Goal: Task Accomplishment & Management: Complete application form

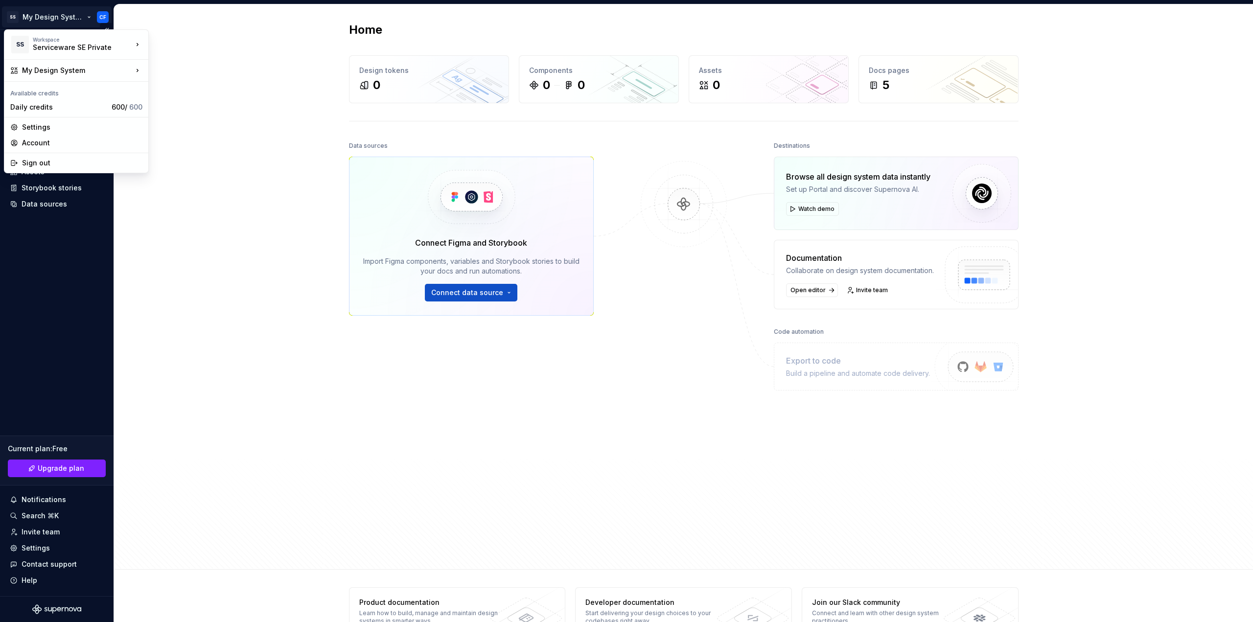
click at [75, 23] on html "SS My Design System CF Home Documentation Analytics Code automation Design syst…" at bounding box center [626, 311] width 1253 height 622
click at [72, 162] on div "Sign out" at bounding box center [82, 163] width 120 height 10
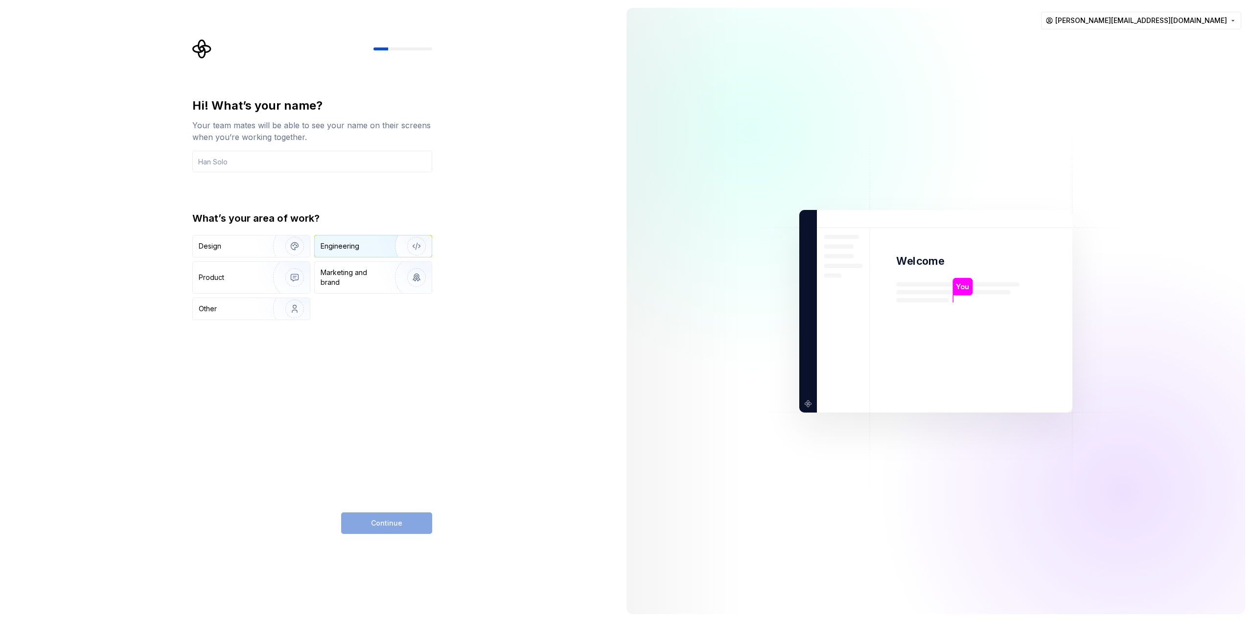
click at [378, 245] on div "Engineering" at bounding box center [359, 246] width 78 height 10
click at [282, 159] on input "text" at bounding box center [312, 162] width 240 height 22
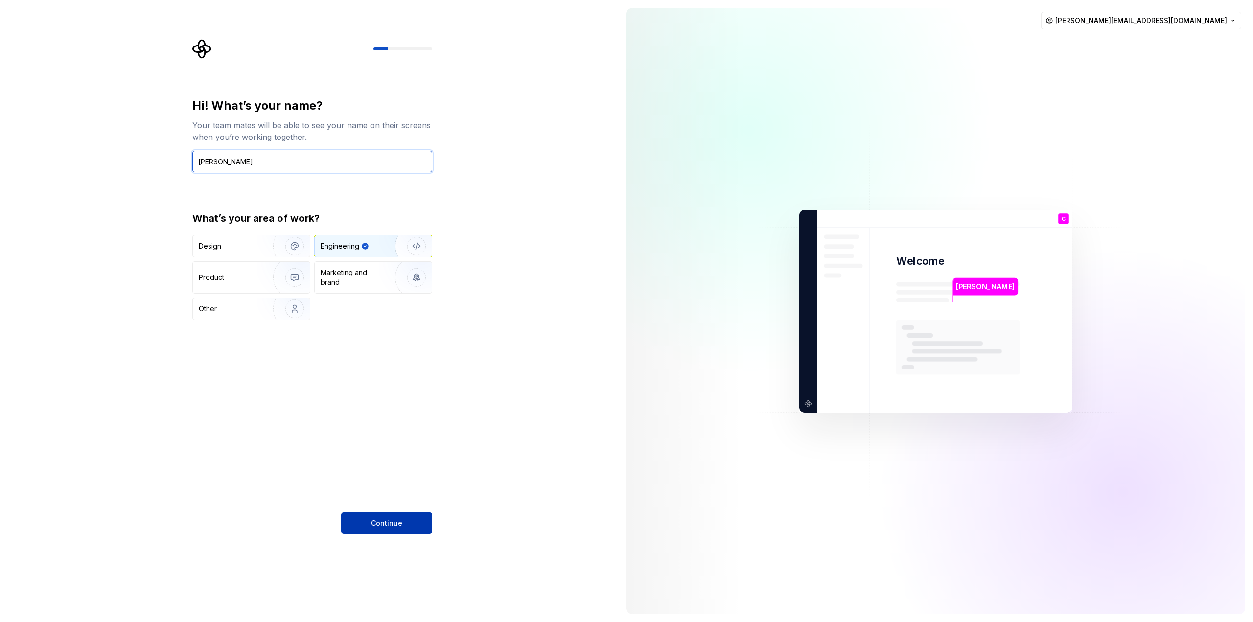
type input "Colin"
click at [363, 519] on button "Continue" at bounding box center [386, 523] width 91 height 22
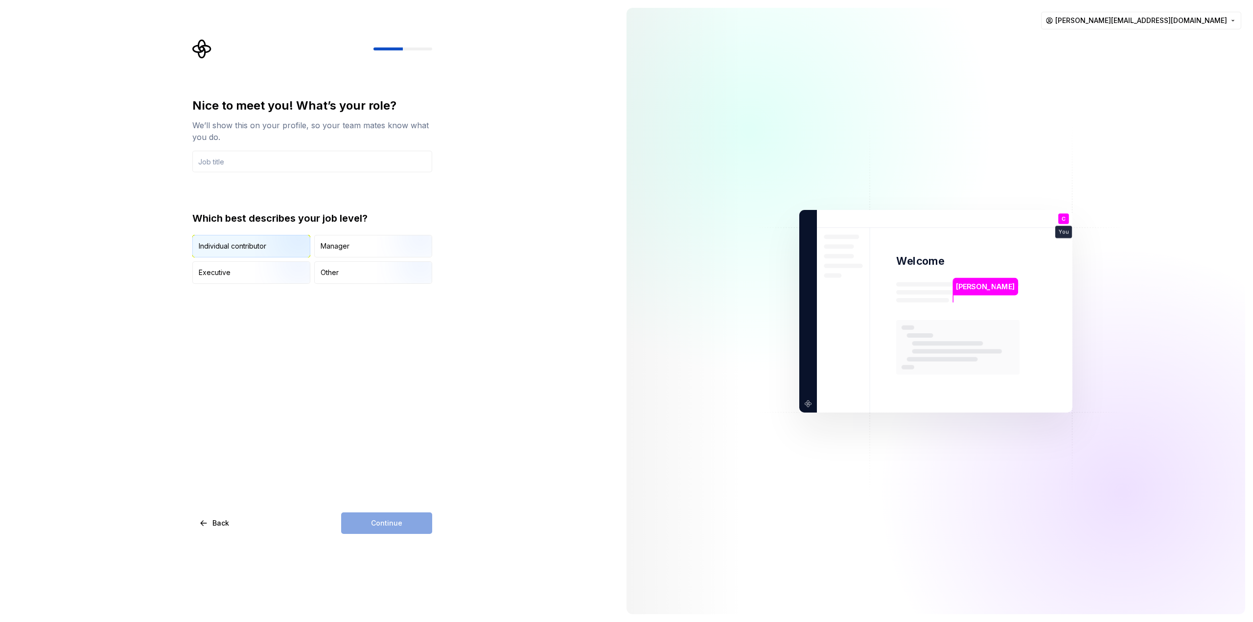
click at [265, 242] on img "button" at bounding box center [286, 259] width 63 height 66
click at [281, 160] on input "text" at bounding box center [312, 162] width 240 height 22
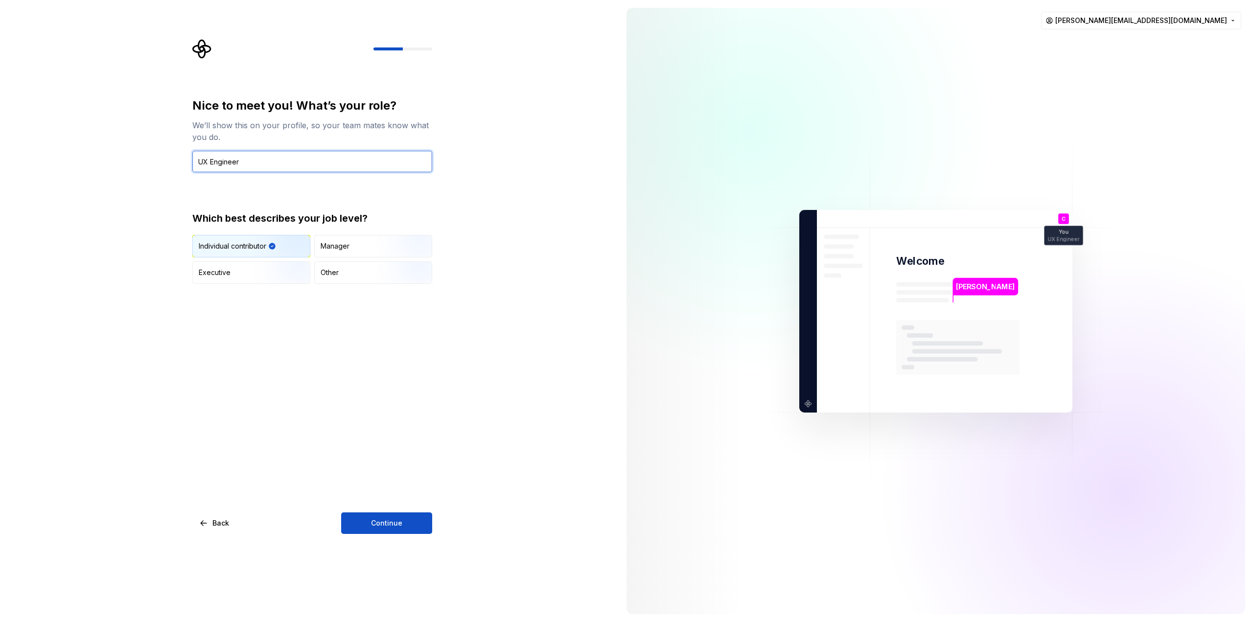
type input "UX Engineer"
click at [366, 509] on div "Nice to meet you! What’s your role? We’ll show this on your profile, so your te…" at bounding box center [312, 316] width 240 height 436
click at [366, 517] on button "Continue" at bounding box center [386, 523] width 91 height 22
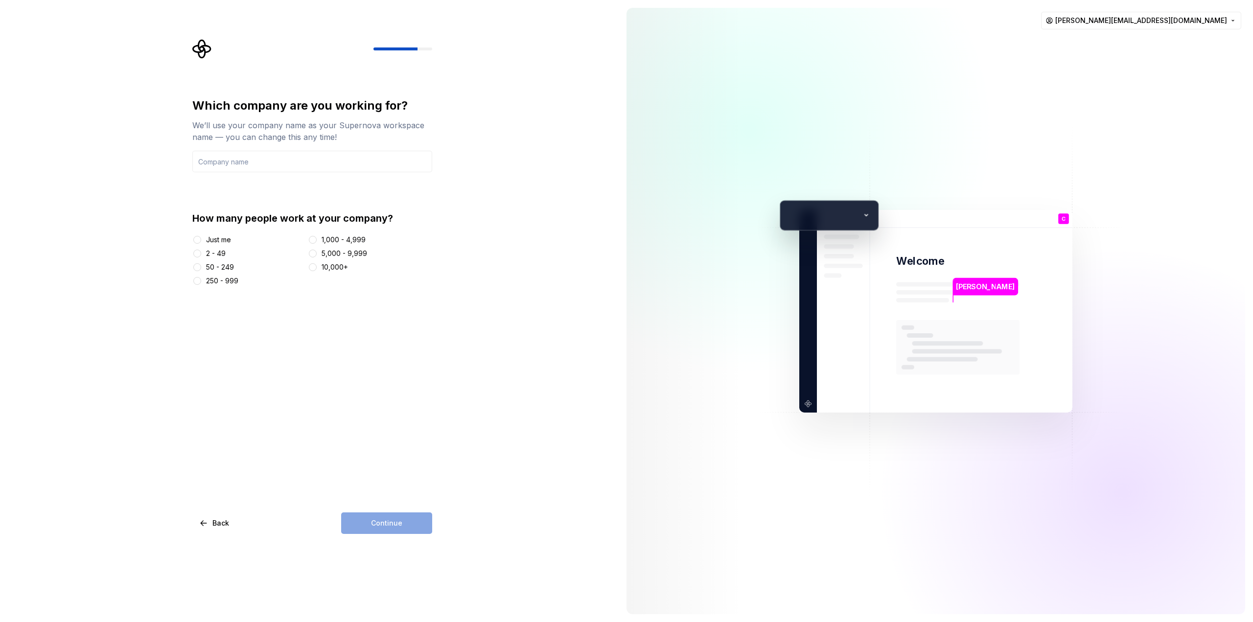
click at [221, 278] on div "250 - 999" at bounding box center [222, 281] width 32 height 10
click at [201, 278] on button "250 - 999" at bounding box center [197, 281] width 8 height 8
click at [263, 159] on input "text" at bounding box center [312, 162] width 240 height 22
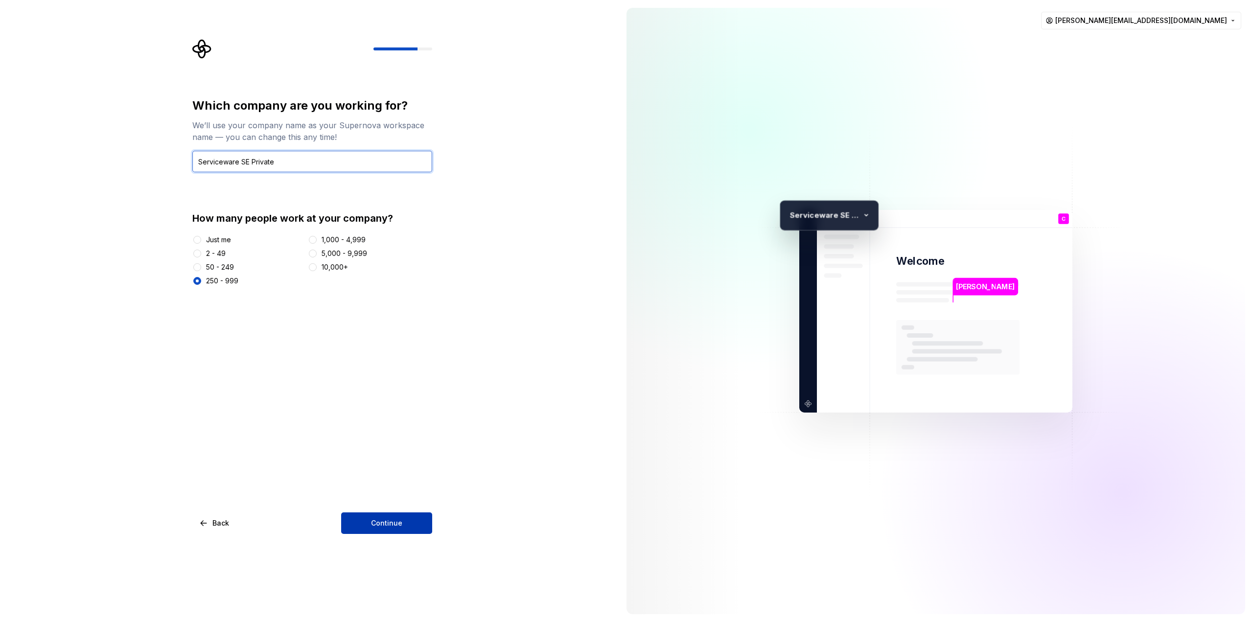
type input "Serviceware SE Private"
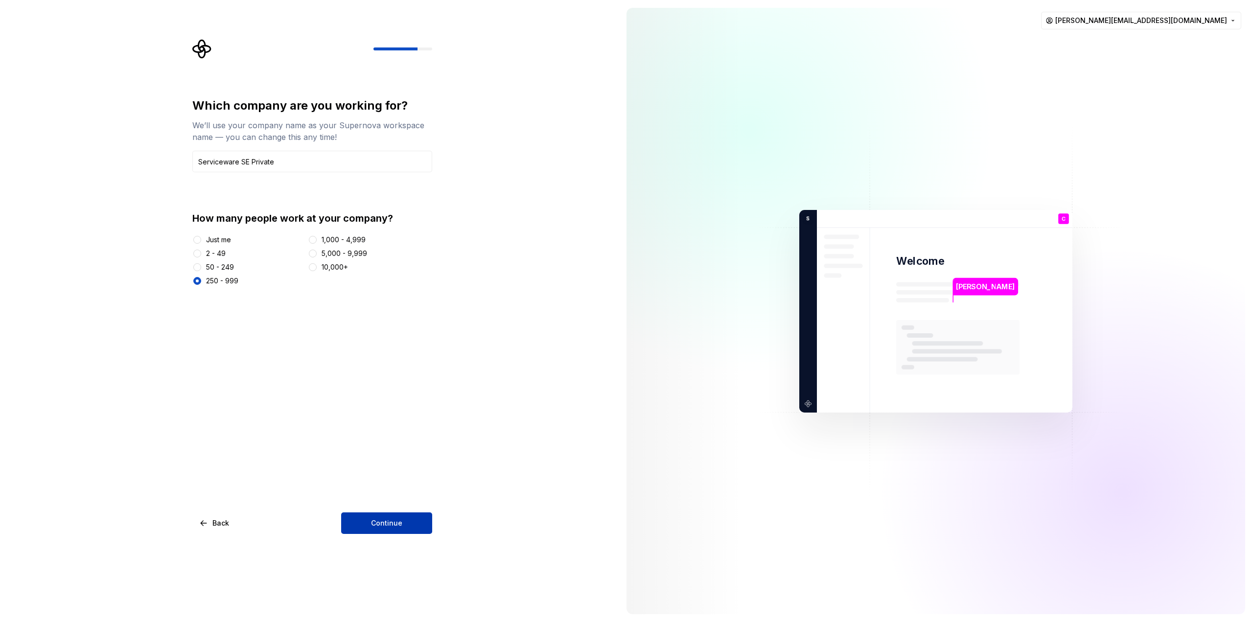
click at [382, 521] on span "Continue" at bounding box center [386, 523] width 31 height 10
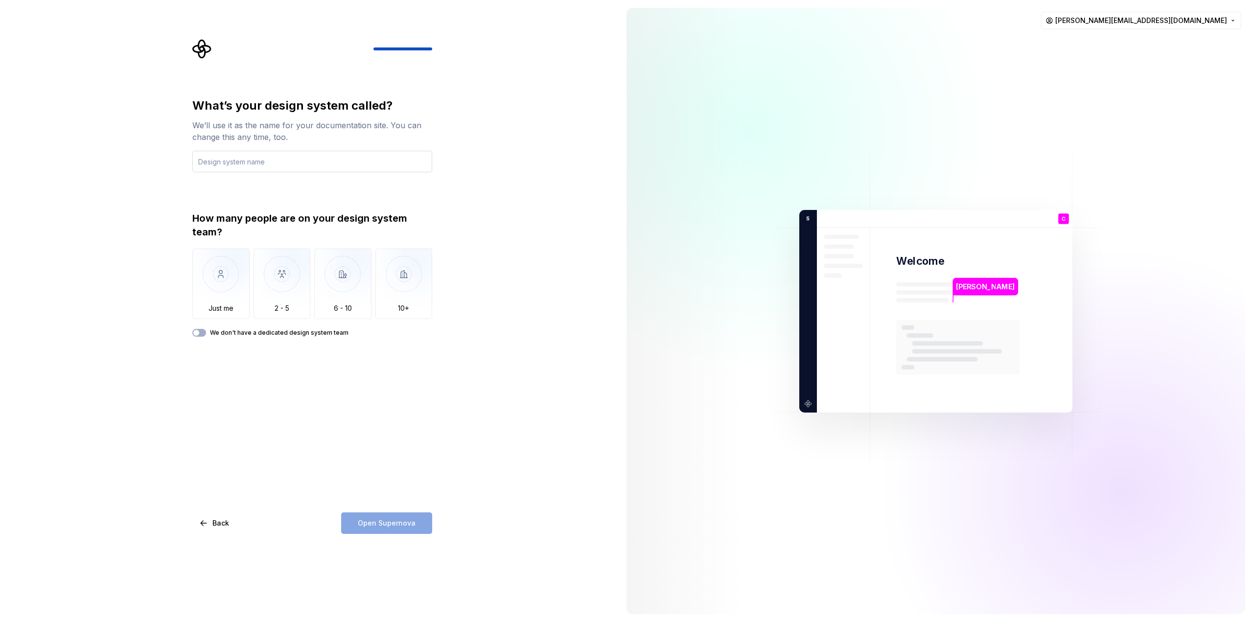
click at [294, 165] on input "text" at bounding box center [312, 162] width 240 height 22
type input "Code Blue 3"
click at [344, 300] on img "button" at bounding box center [342, 282] width 57 height 66
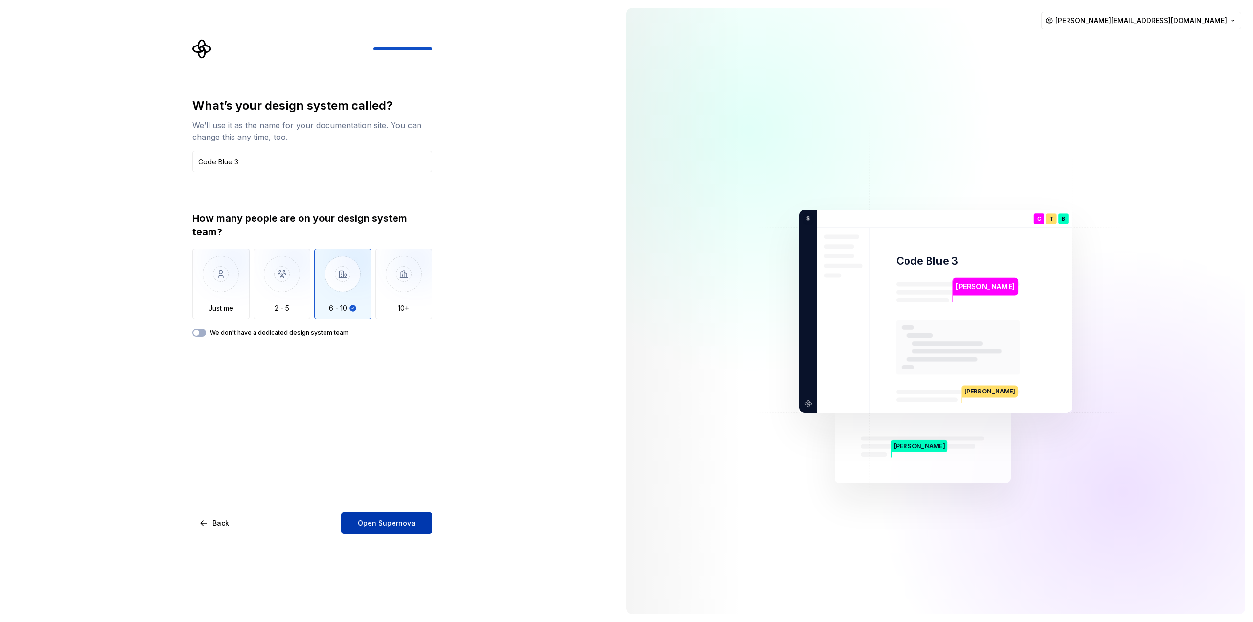
click at [368, 520] on span "Open Supernova" at bounding box center [387, 523] width 58 height 10
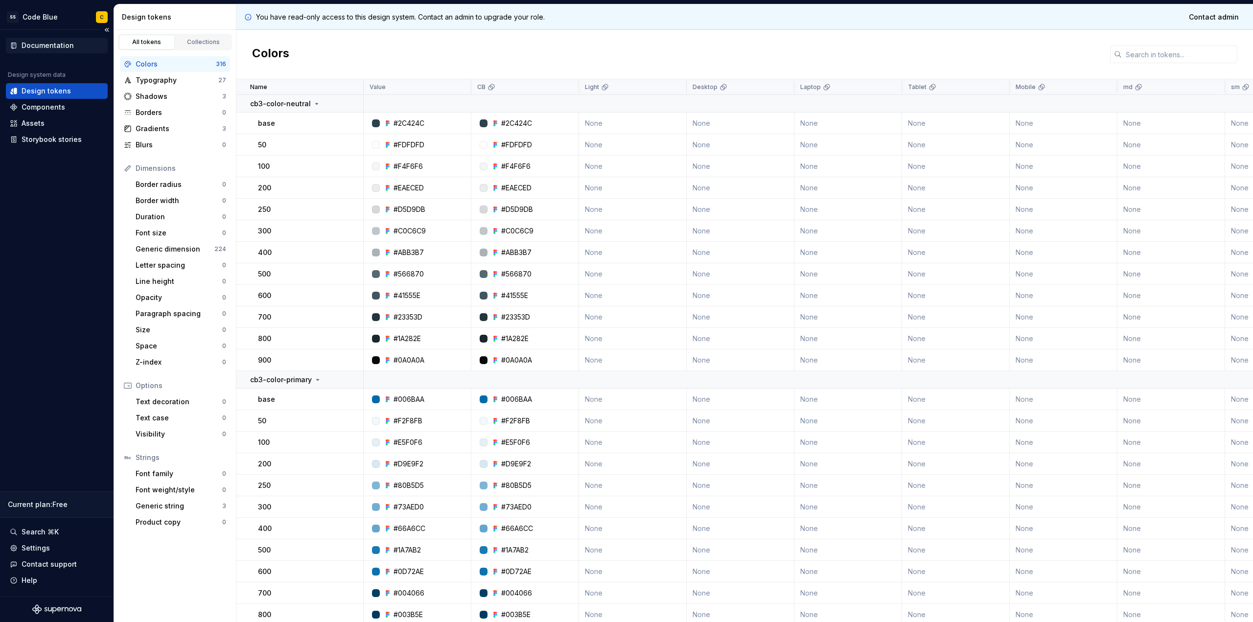
click at [58, 49] on div "Documentation" at bounding box center [48, 46] width 52 height 10
click at [66, 18] on html "SS Code Blue C Documentation Design system data Design tokens Components Assets…" at bounding box center [626, 311] width 1253 height 622
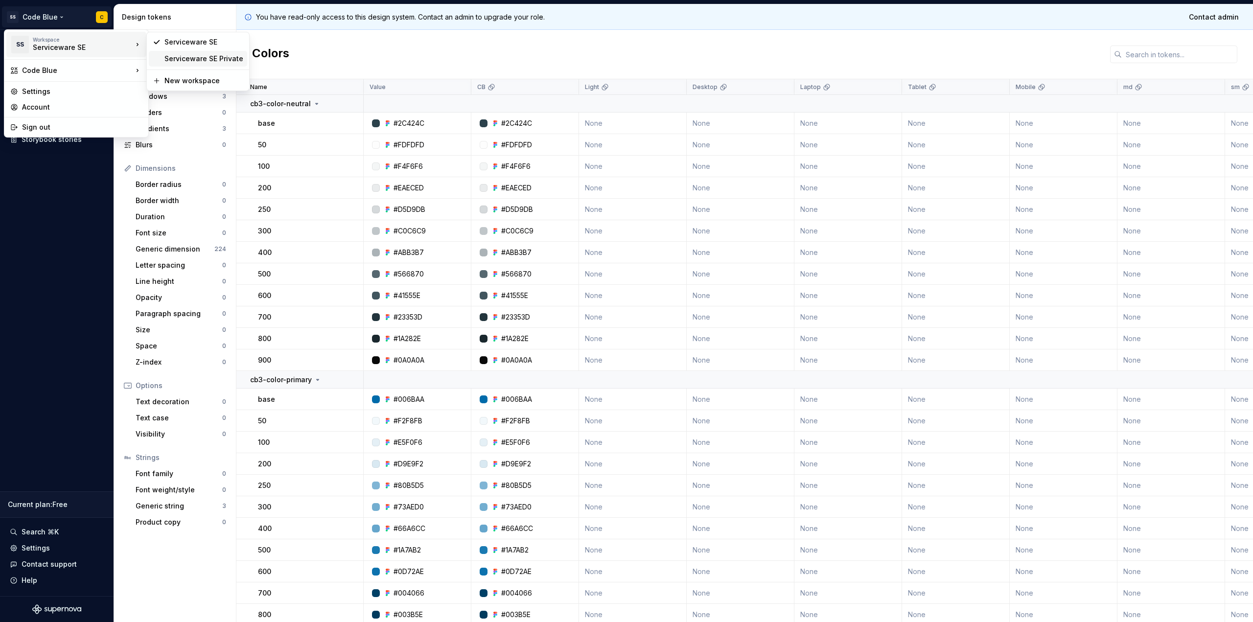
click at [172, 58] on div "Serviceware SE Private" at bounding box center [203, 59] width 79 height 10
